Goal: Check status: Check status

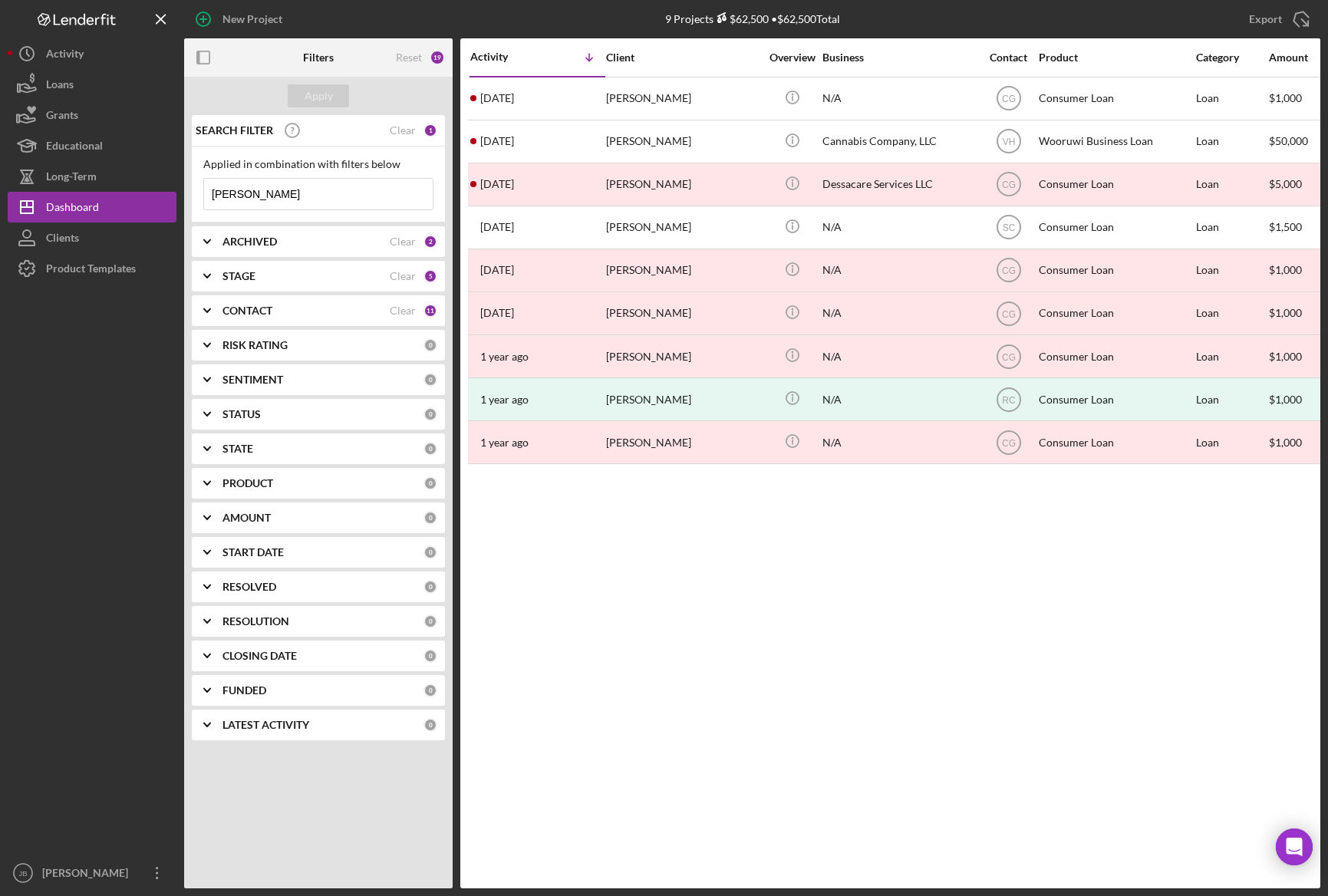
click at [168, 199] on div "New Project 9 Projects $62,500 • $62,500 Total [PERSON_NAME] Export Icon/Export…" at bounding box center [664, 444] width 1313 height 888
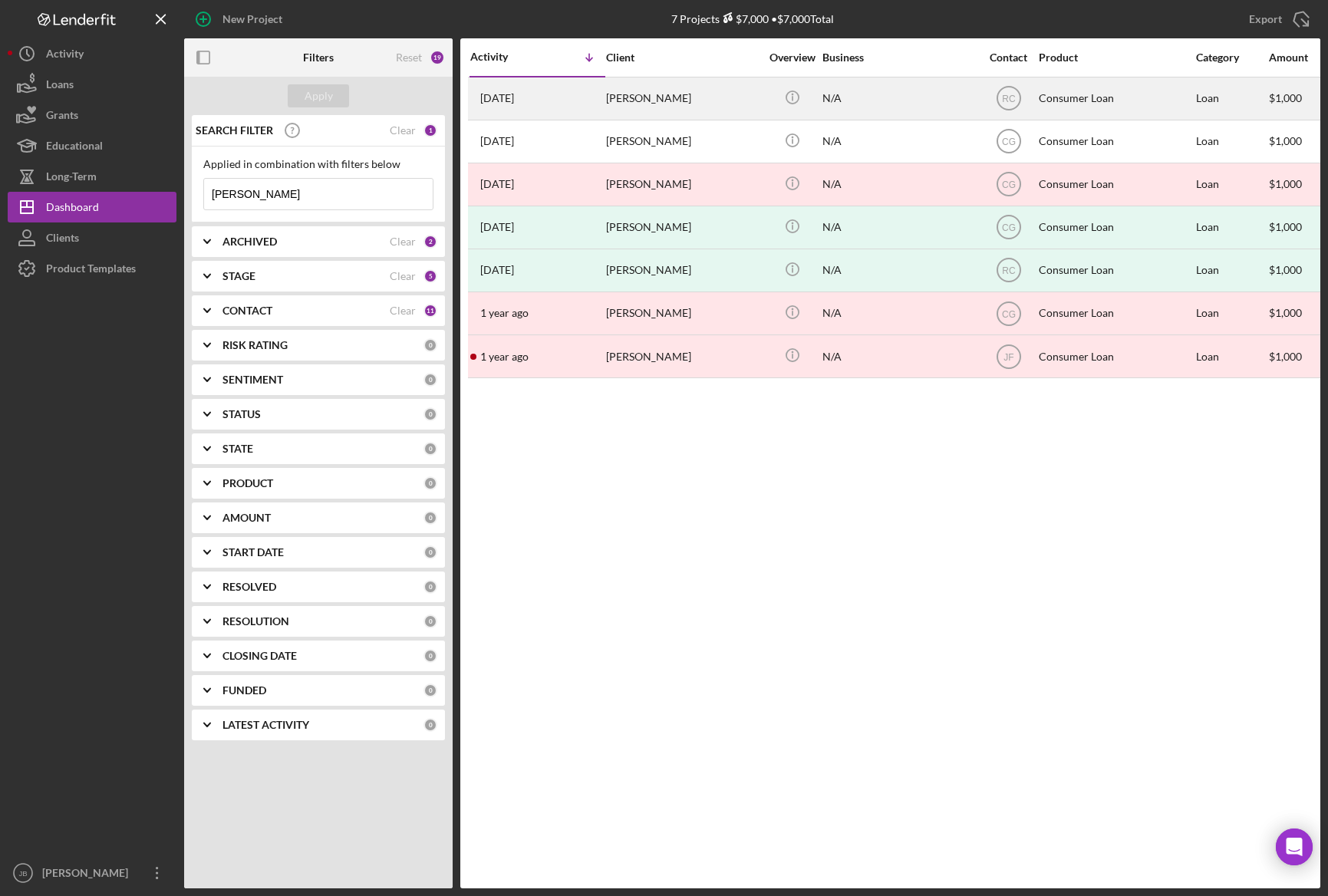
type input "[PERSON_NAME]"
click at [654, 109] on div "[PERSON_NAME]" at bounding box center [682, 98] width 153 height 41
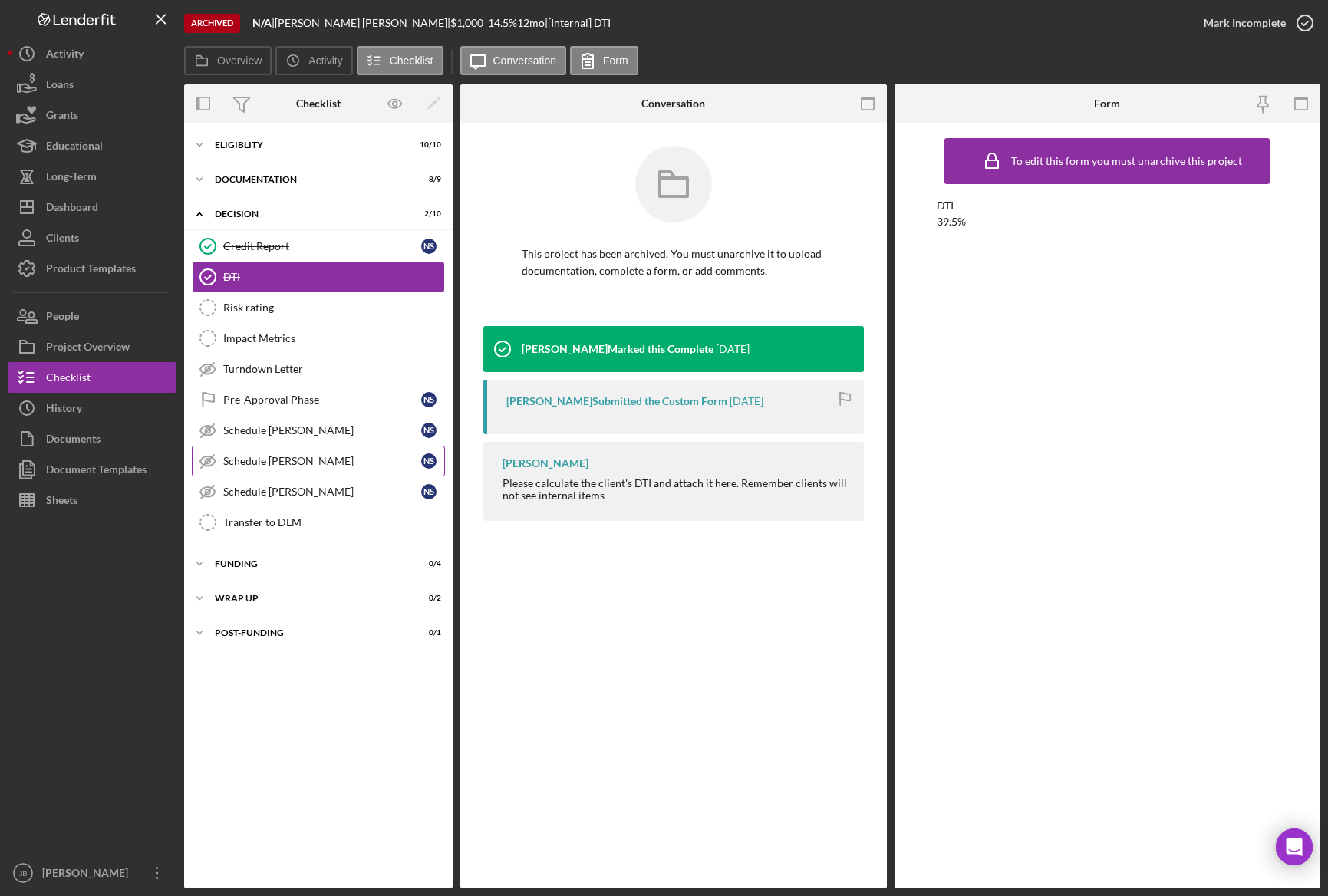
click at [271, 466] on div "Schedule [PERSON_NAME]" at bounding box center [322, 460] width 198 height 12
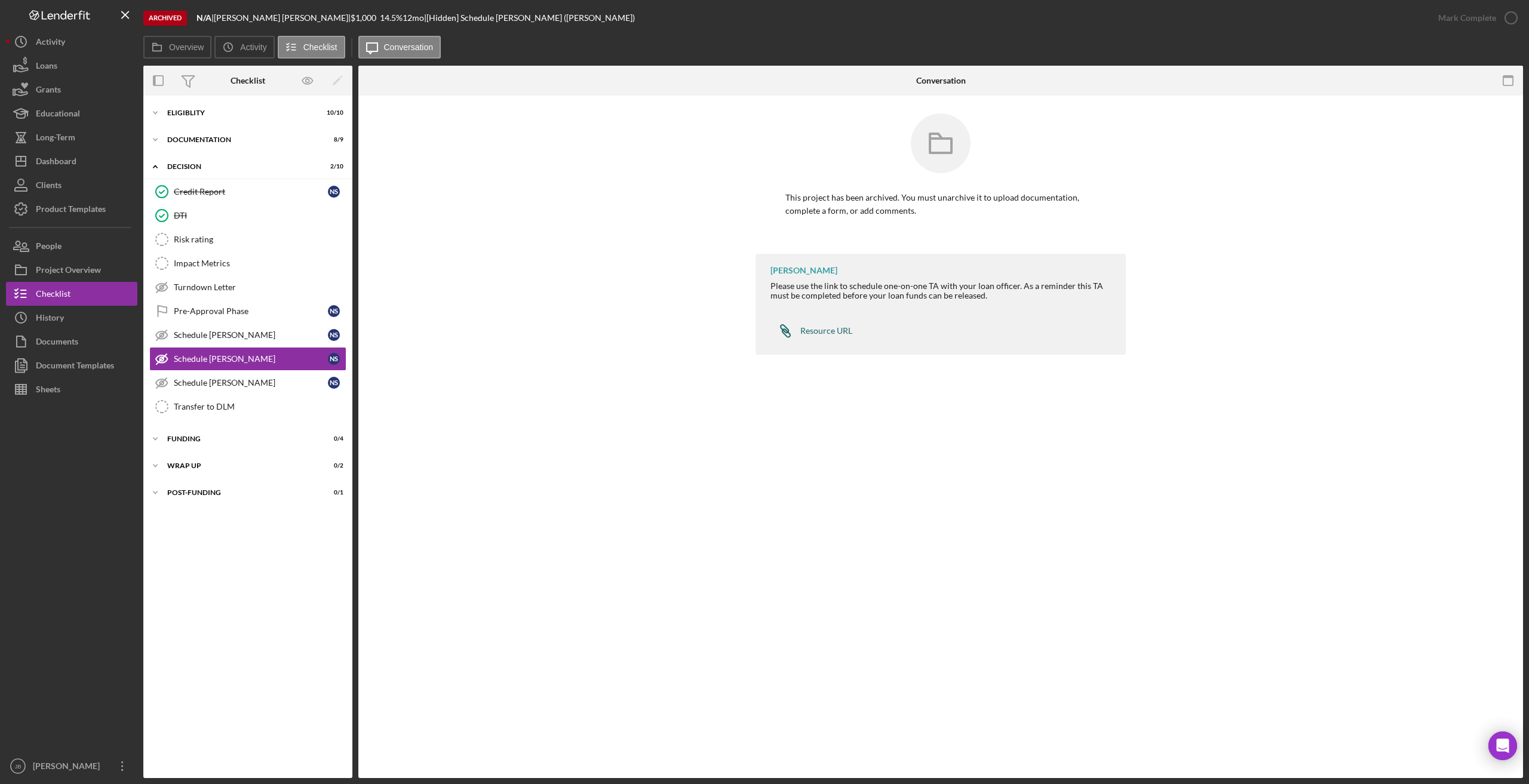
click at [828, 329] on div "Resource URL" at bounding box center [826, 330] width 52 height 9
